Goal: Task Accomplishment & Management: Use online tool/utility

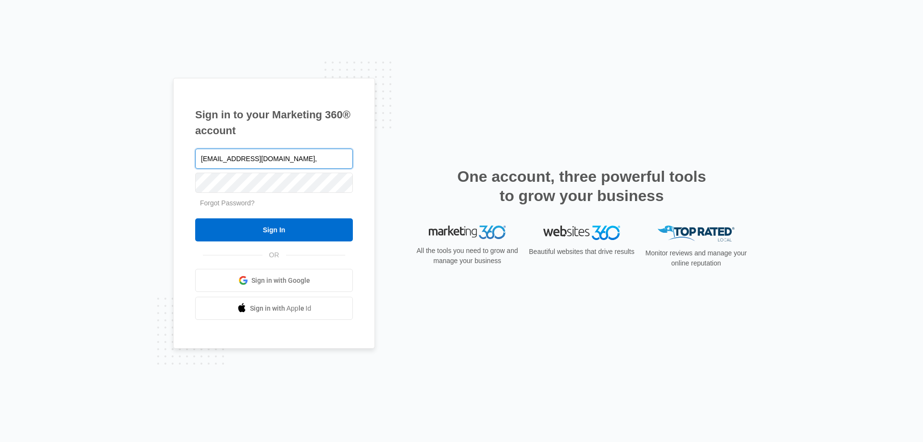
click at [310, 164] on input "[EMAIL_ADDRESS][DOMAIN_NAME]," at bounding box center [274, 159] width 158 height 20
type input "[EMAIL_ADDRESS][DOMAIN_NAME]"
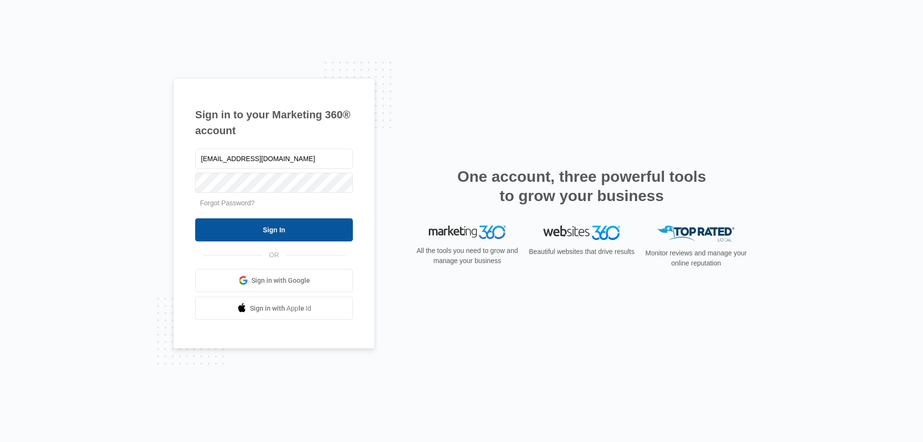
click at [299, 230] on input "Sign In" at bounding box center [274, 229] width 158 height 23
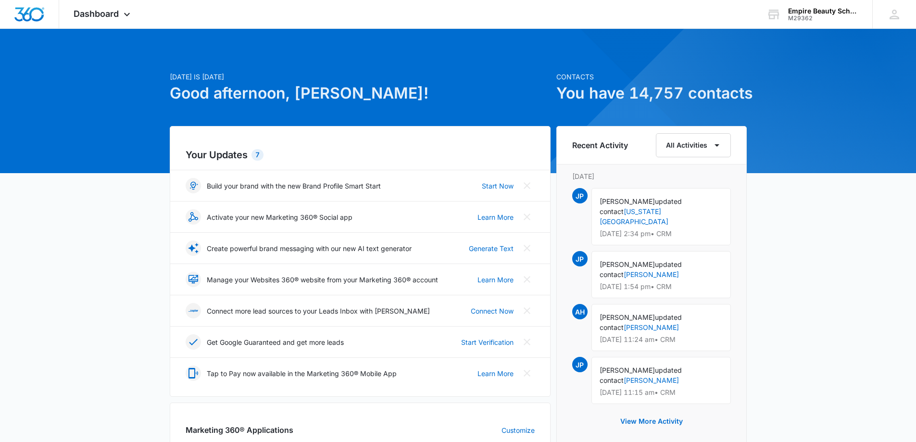
scroll to position [240, 0]
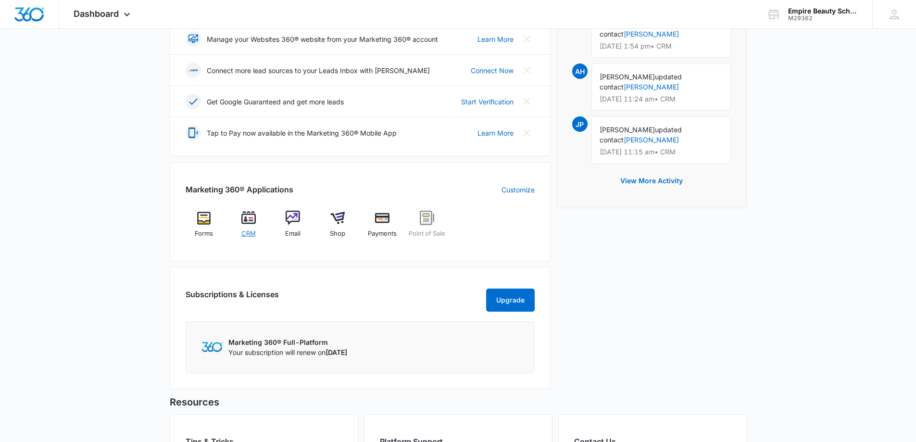
click at [245, 225] on img at bounding box center [248, 218] width 14 height 14
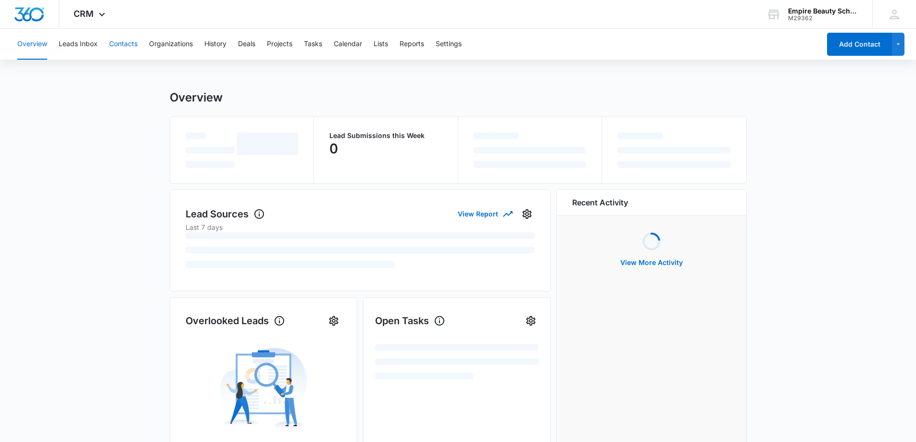
click at [124, 45] on button "Contacts" at bounding box center [123, 44] width 28 height 31
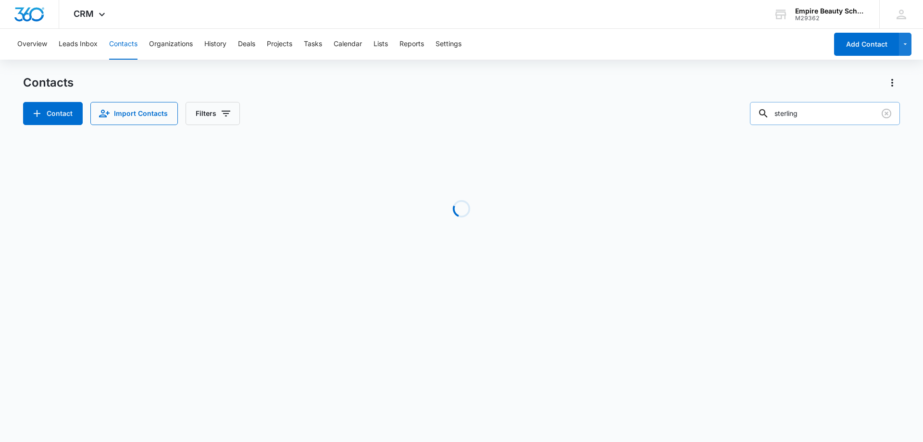
drag, startPoint x: 780, startPoint y: 113, endPoint x: 771, endPoint y: 113, distance: 9.1
click at [771, 113] on div "sterling" at bounding box center [825, 113] width 150 height 23
type input "t"
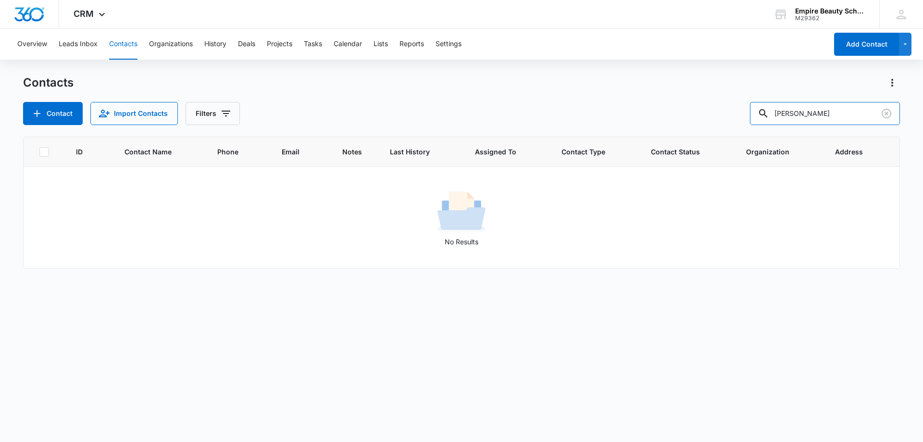
type input "tharon"
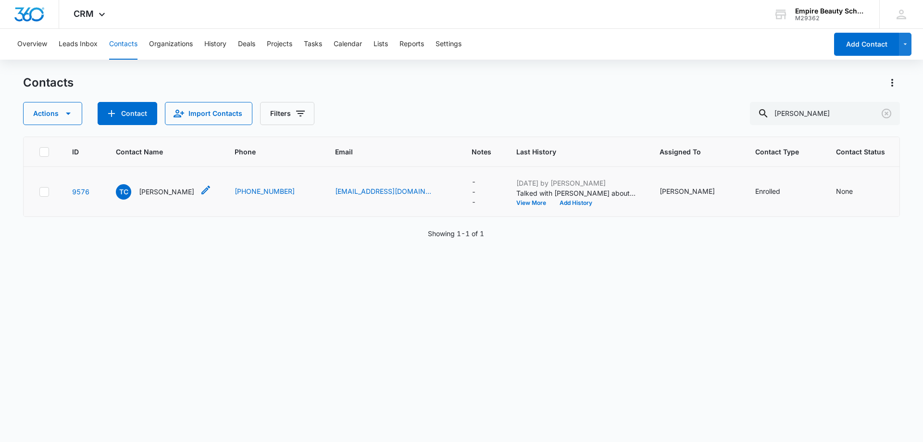
click at [173, 197] on p "Tharon Chalifoux" at bounding box center [166, 192] width 55 height 10
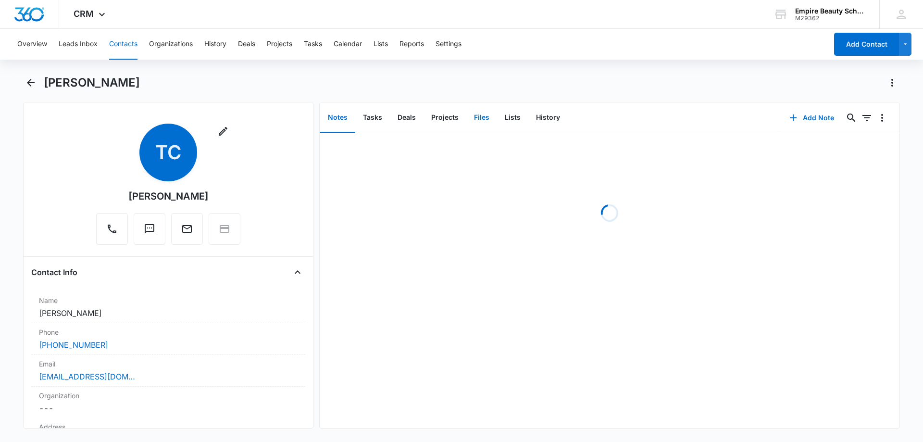
click at [475, 117] on button "Files" at bounding box center [481, 118] width 31 height 30
click at [33, 83] on icon "Back" at bounding box center [31, 83] width 8 height 8
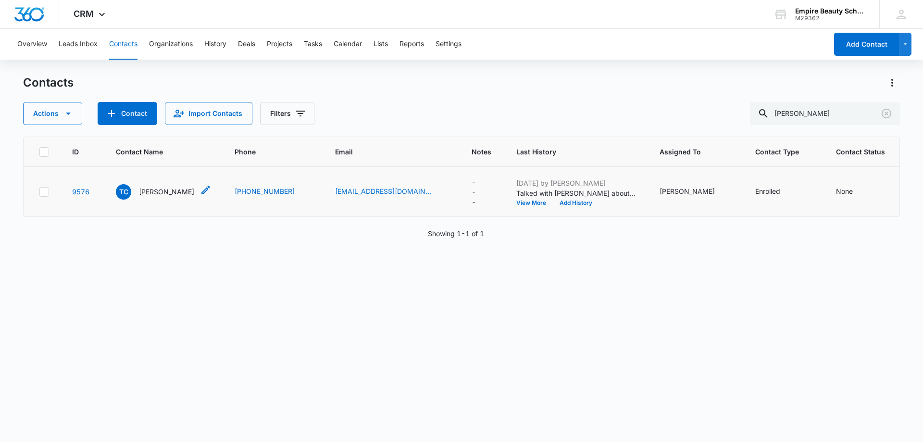
click at [183, 197] on p "Tharon Chalifoux" at bounding box center [166, 192] width 55 height 10
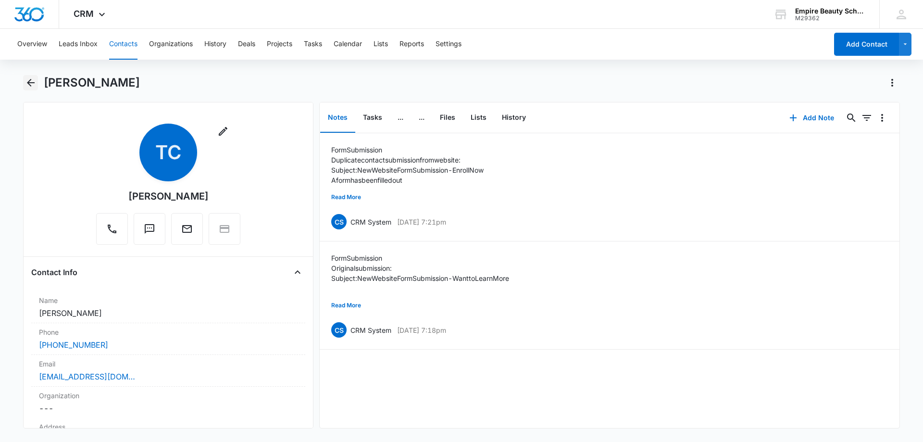
click at [31, 83] on icon "Back" at bounding box center [31, 83] width 8 height 8
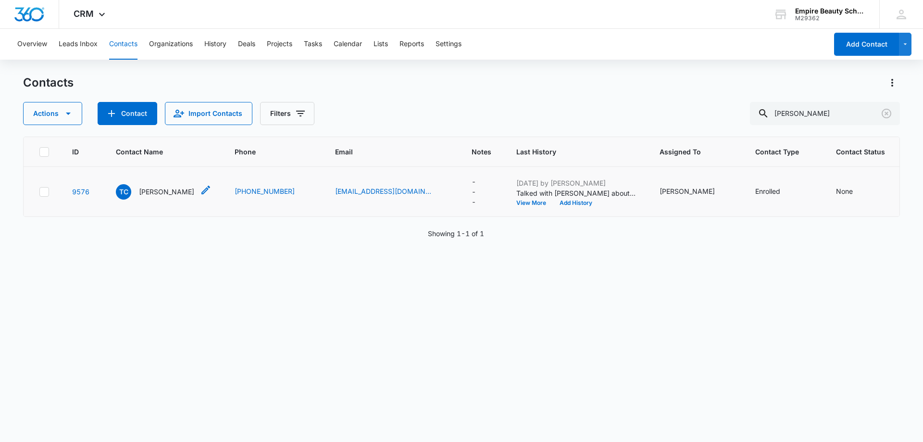
click at [155, 197] on p "Tharon Chalifoux" at bounding box center [166, 192] width 55 height 10
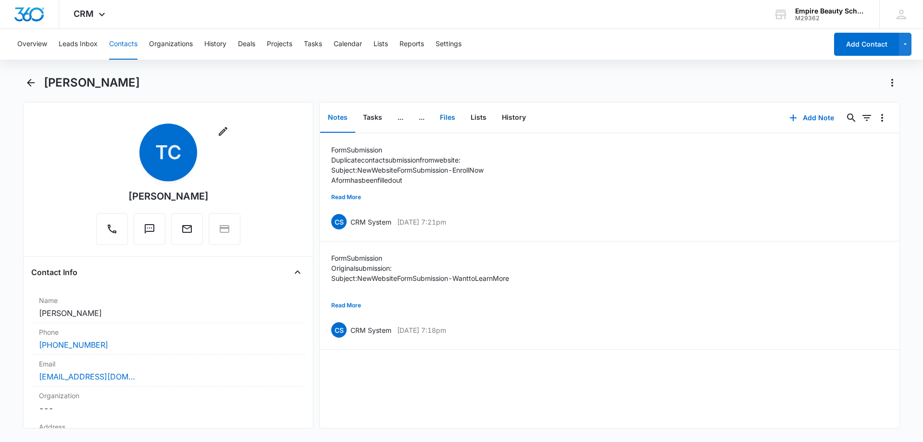
click at [449, 118] on button "Files" at bounding box center [447, 118] width 31 height 30
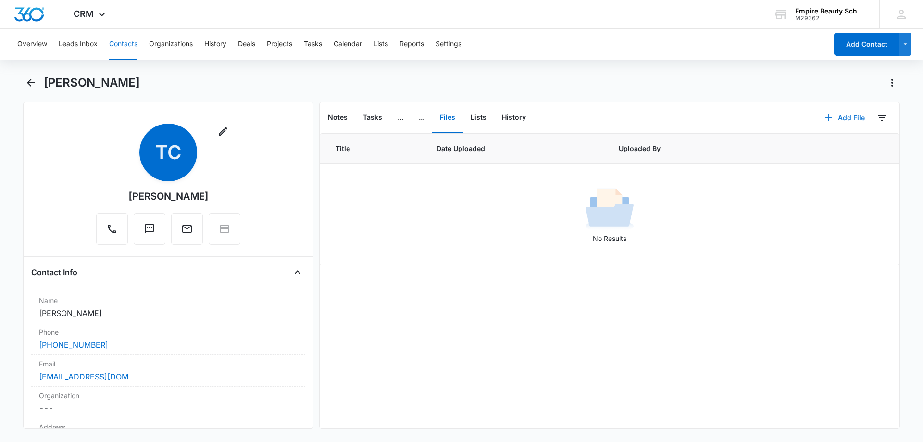
click at [842, 118] on button "Add File" at bounding box center [845, 117] width 60 height 23
click at [835, 147] on div "Upload Files" at bounding box center [832, 148] width 38 height 7
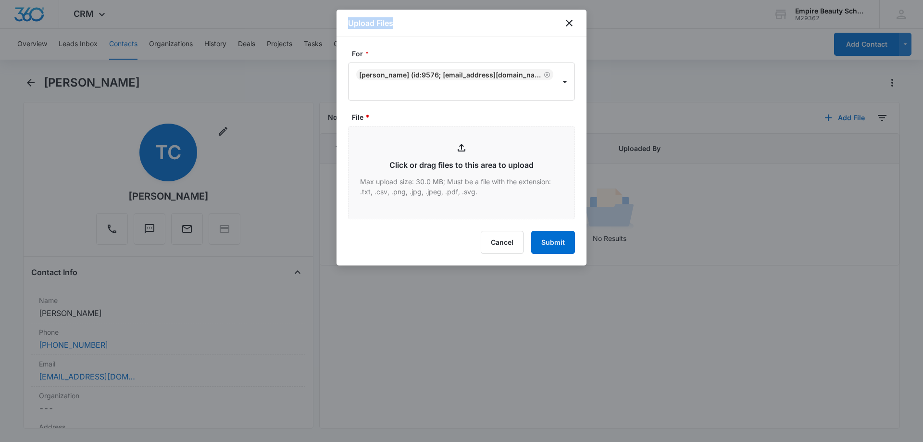
drag, startPoint x: 414, startPoint y: 21, endPoint x: 329, endPoint y: 27, distance: 85.3
click at [329, 27] on body "CRM Apps Forms CRM Email Shop Payments POS Files Brand Settings Empire Beauty S…" at bounding box center [461, 221] width 923 height 442
click at [569, 25] on icon "close" at bounding box center [569, 23] width 12 height 12
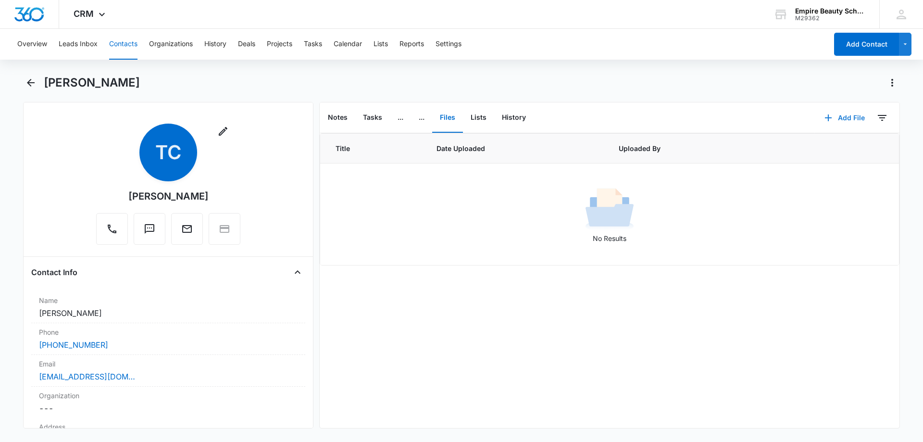
click at [850, 116] on button "Add File" at bounding box center [845, 117] width 60 height 23
click at [825, 150] on div "Upload Files" at bounding box center [832, 148] width 38 height 7
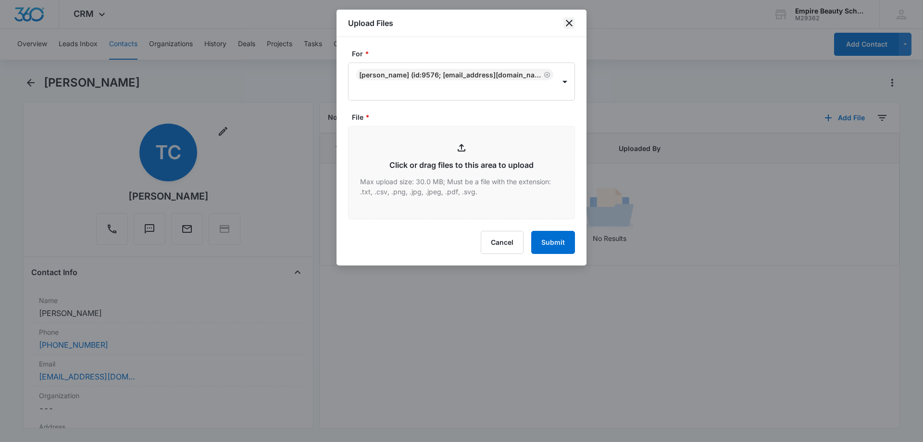
click at [566, 22] on icon "close" at bounding box center [569, 23] width 12 height 12
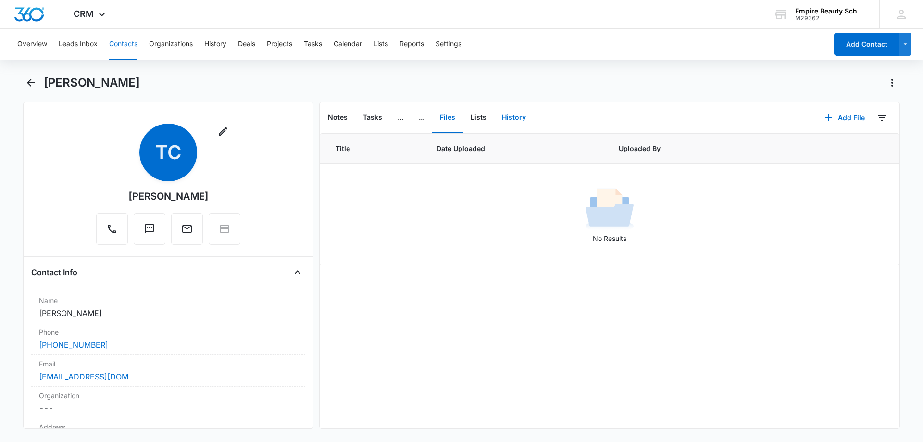
click at [515, 111] on button "History" at bounding box center [513, 118] width 39 height 30
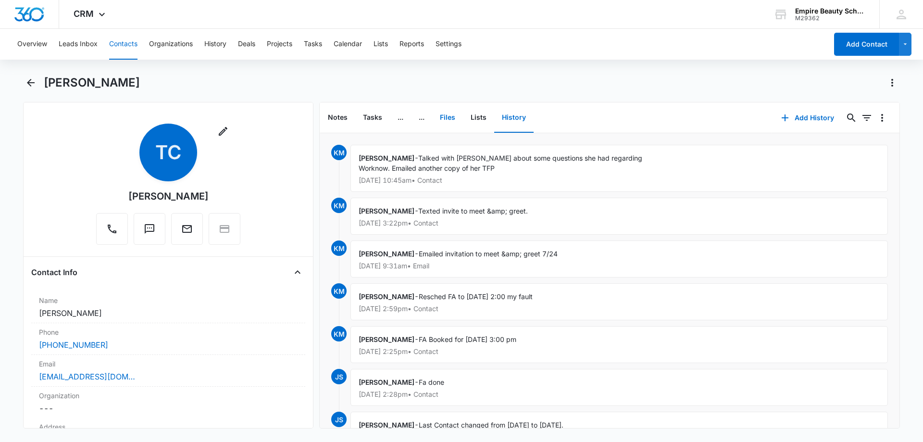
click at [446, 117] on button "Files" at bounding box center [447, 118] width 31 height 30
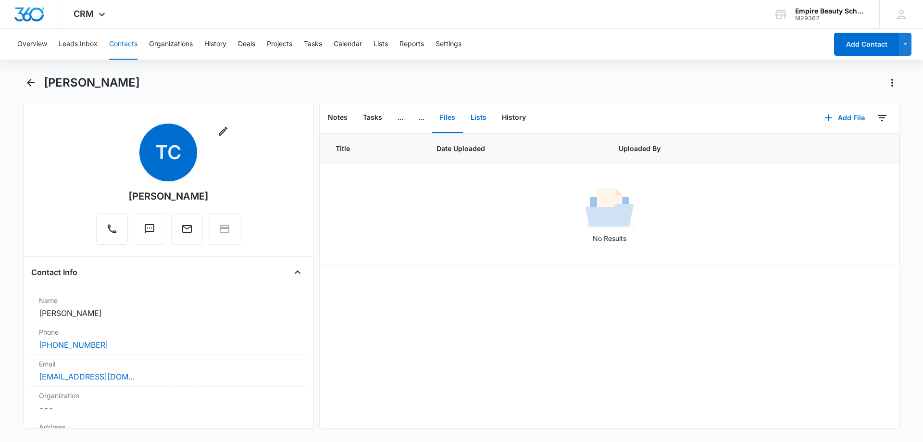
click at [478, 114] on button "Lists" at bounding box center [478, 118] width 31 height 30
click at [459, 110] on button "Files" at bounding box center [447, 118] width 31 height 30
